Goal: Task Accomplishment & Management: Use online tool/utility

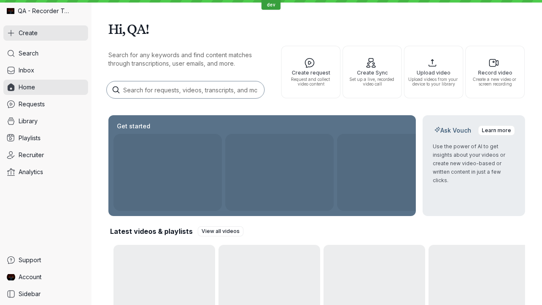
click at [46, 33] on button "Create" at bounding box center [45, 32] width 85 height 15
